Goal: Information Seeking & Learning: Find contact information

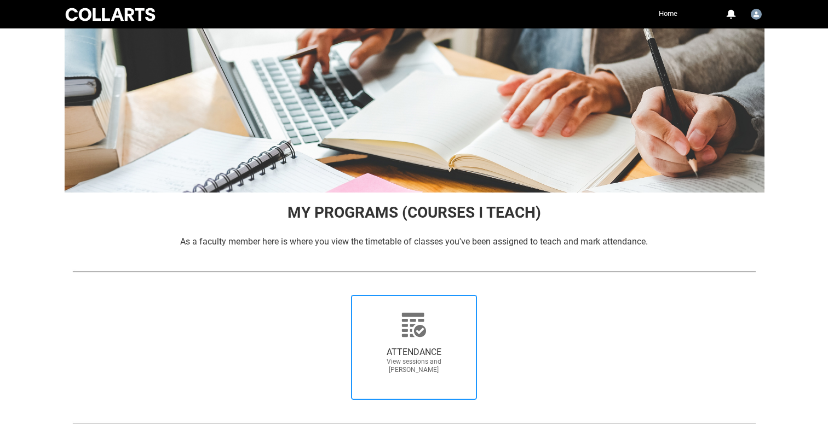
click at [416, 315] on icon at bounding box center [414, 325] width 24 height 24
click at [335, 295] on input "ATTENDANCE View sessions and mark attendance" at bounding box center [335, 295] width 1 height 1
radio input "true"
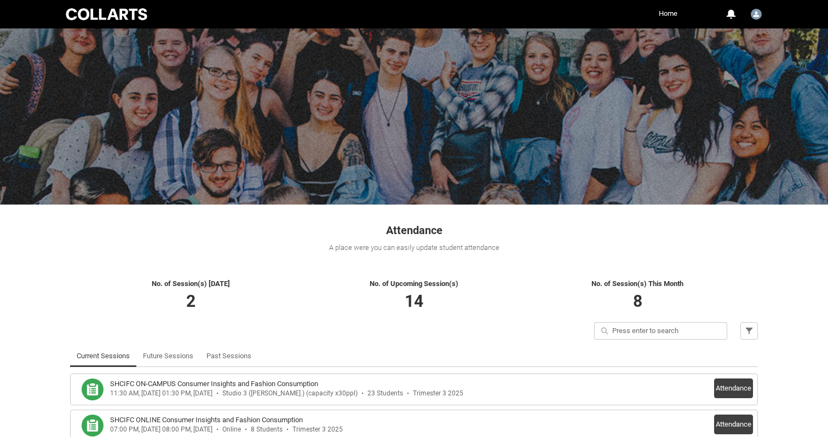
scroll to position [62, 0]
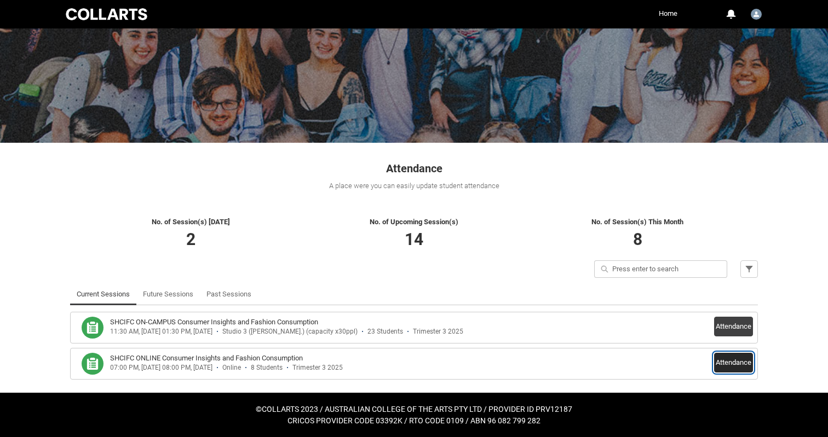
click at [733, 369] on button "Attendance" at bounding box center [733, 363] width 39 height 20
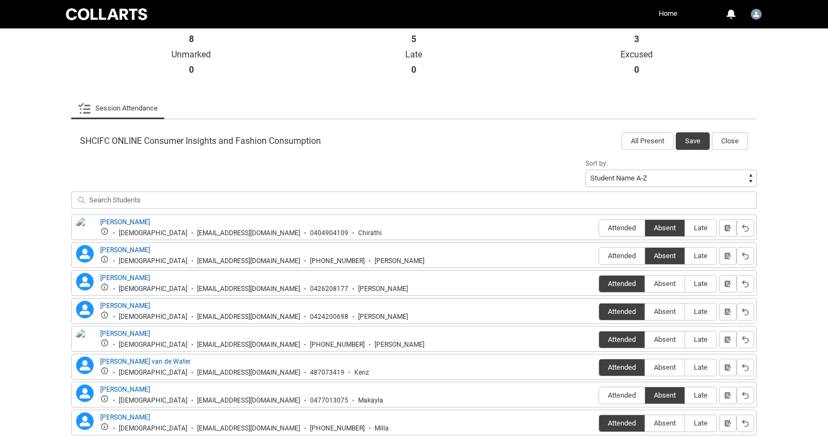
scroll to position [325, 0]
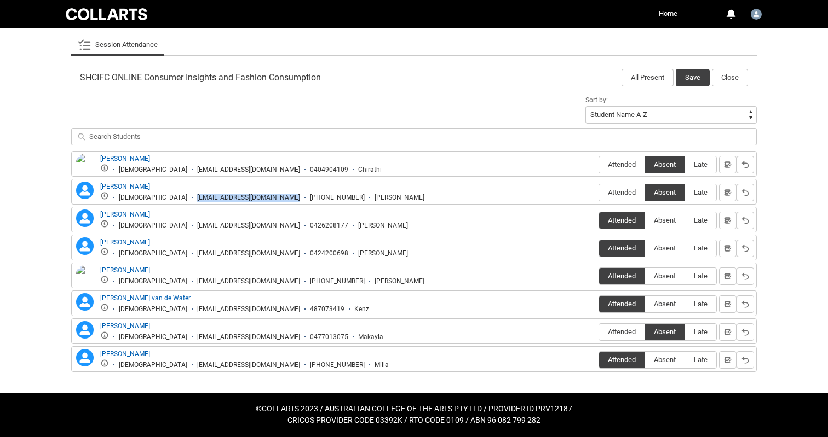
drag, startPoint x: 151, startPoint y: 197, endPoint x: 265, endPoint y: 196, distance: 113.9
click at [265, 196] on ul "Female cedward.20241233@mycollarts.edu.au +61433115240 Claire" at bounding box center [262, 197] width 324 height 10
copy div "cedward.20241233@mycollarts.edu.au"
drag, startPoint x: 151, startPoint y: 338, endPoint x: 262, endPoint y: 337, distance: 111.7
click at [262, 337] on div "mmorris.20241835@mycollarts.edu.au" at bounding box center [248, 337] width 103 height 8
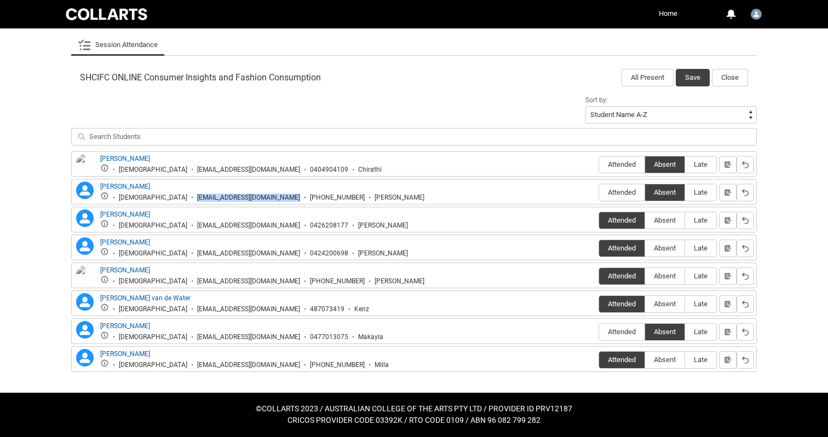
copy div "mmorris.20241835@mycollarts.edu.a"
drag, startPoint x: 151, startPoint y: 224, endPoint x: 258, endPoint y: 227, distance: 107.9
click at [258, 227] on div "ksolari.20252803@mycollarts.edu.au" at bounding box center [248, 226] width 103 height 8
copy div "ksolari.20252803@mycollarts.edu.au"
